Goal: Check status: Check status

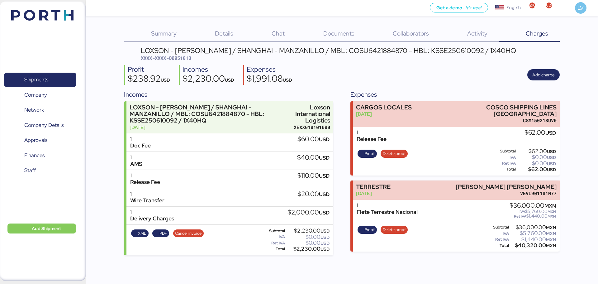
click at [72, 25] on div "Shipments 0 Company 0 Network 0 Company Details 0 Approvals 0 Finances 0 Staff …" at bounding box center [43, 141] width 86 height 279
click at [65, 17] on img at bounding box center [42, 15] width 62 height 11
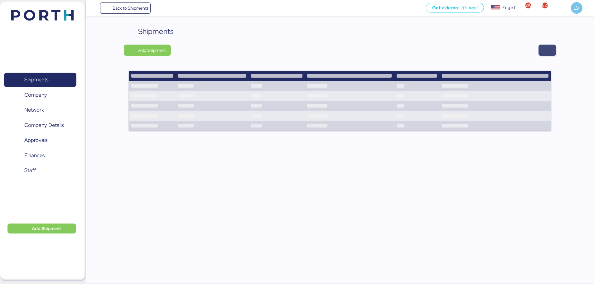
click at [545, 48] on span "button" at bounding box center [546, 50] width 7 height 9
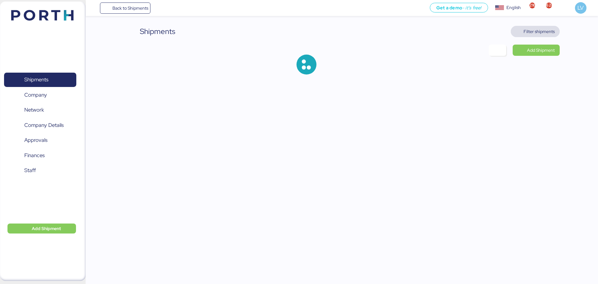
click at [543, 34] on span "Filter shipments" at bounding box center [539, 31] width 31 height 7
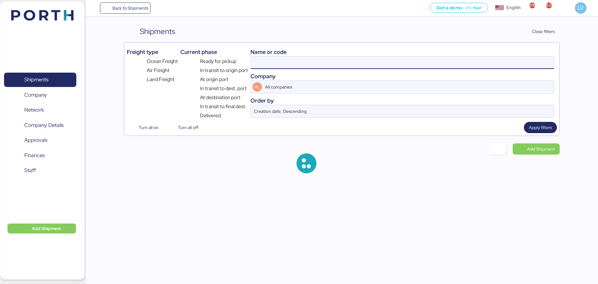
click at [505, 65] on input at bounding box center [403, 62] width 304 height 12
paste input "SZMZL25108503"
type input "SZMZL25108503"
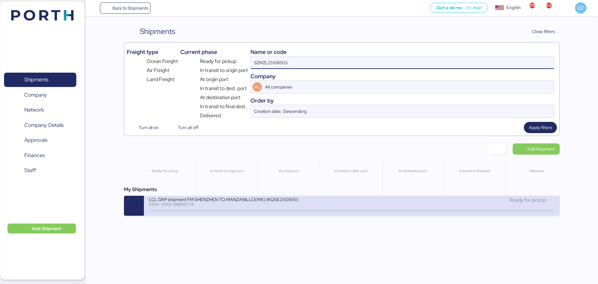
click at [315, 211] on div at bounding box center [351, 210] width 403 height 1
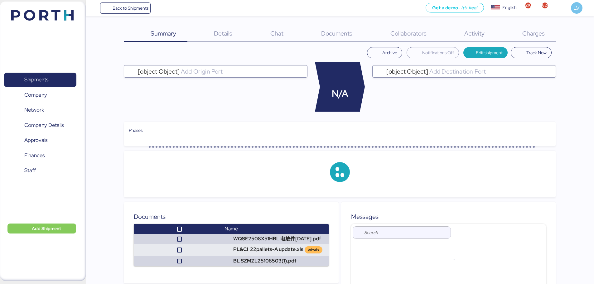
click at [523, 34] on span "Charges" at bounding box center [533, 33] width 22 height 8
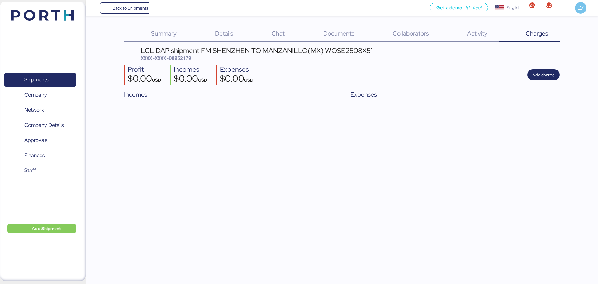
click at [48, 13] on img at bounding box center [42, 15] width 62 height 11
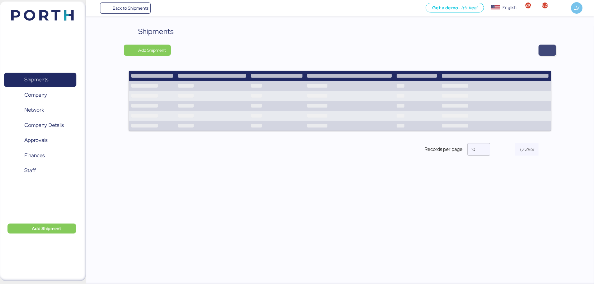
click at [544, 46] on span "button" at bounding box center [546, 50] width 7 height 9
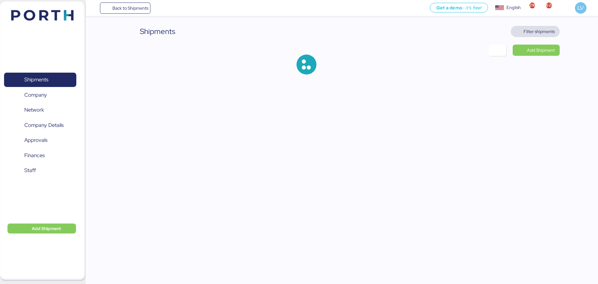
click at [542, 32] on span "Filter shipments" at bounding box center [539, 31] width 31 height 7
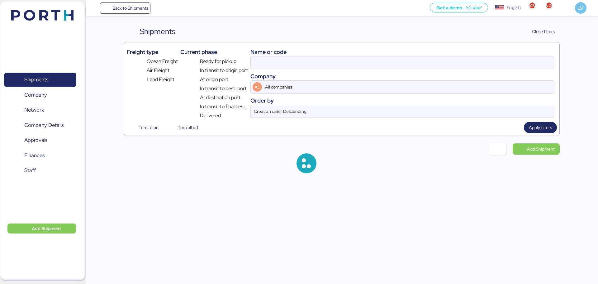
type input "SZMZL25108503"
